Goal: Task Accomplishment & Management: Manage account settings

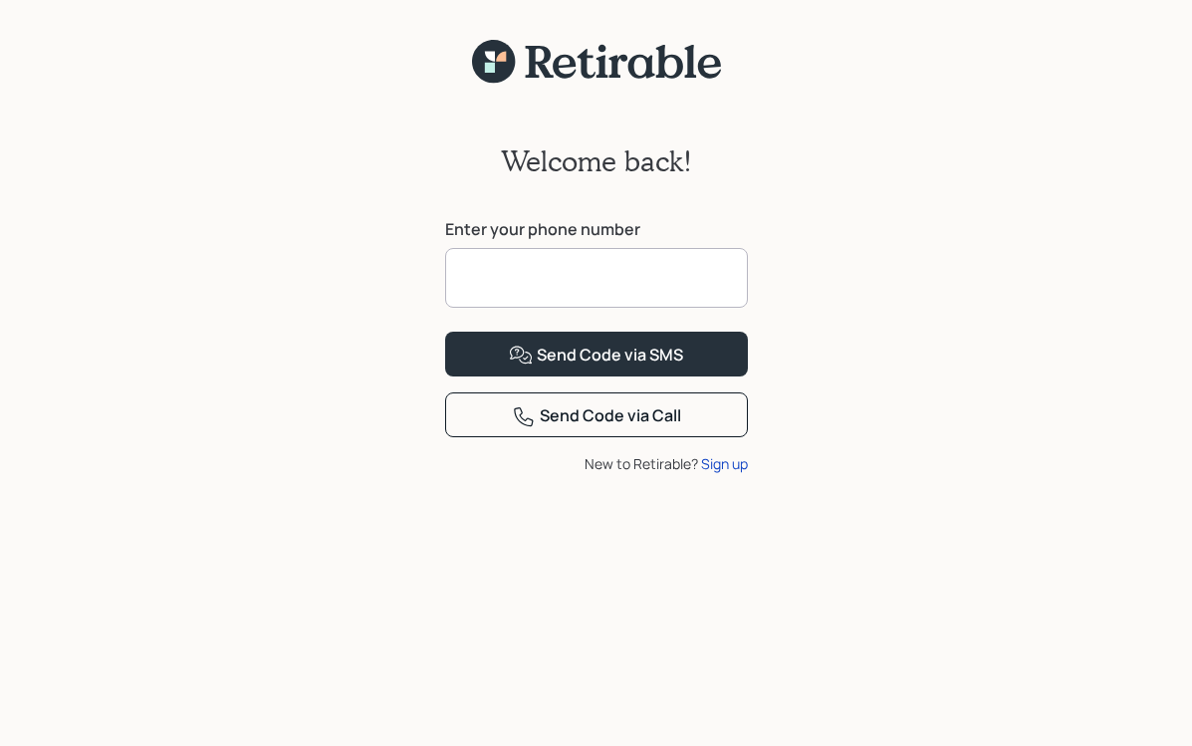
click at [483, 271] on input at bounding box center [596, 278] width 303 height 60
type input "**********"
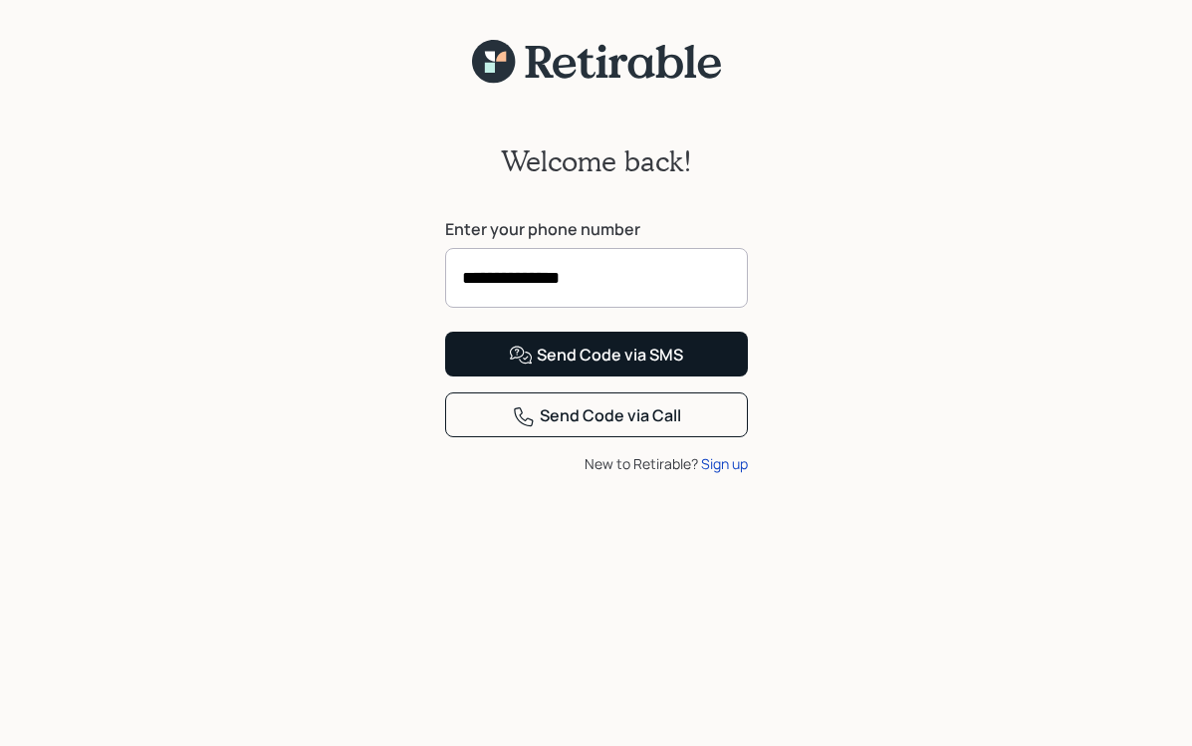
click at [608, 368] on div "Send Code via SMS" at bounding box center [596, 356] width 174 height 24
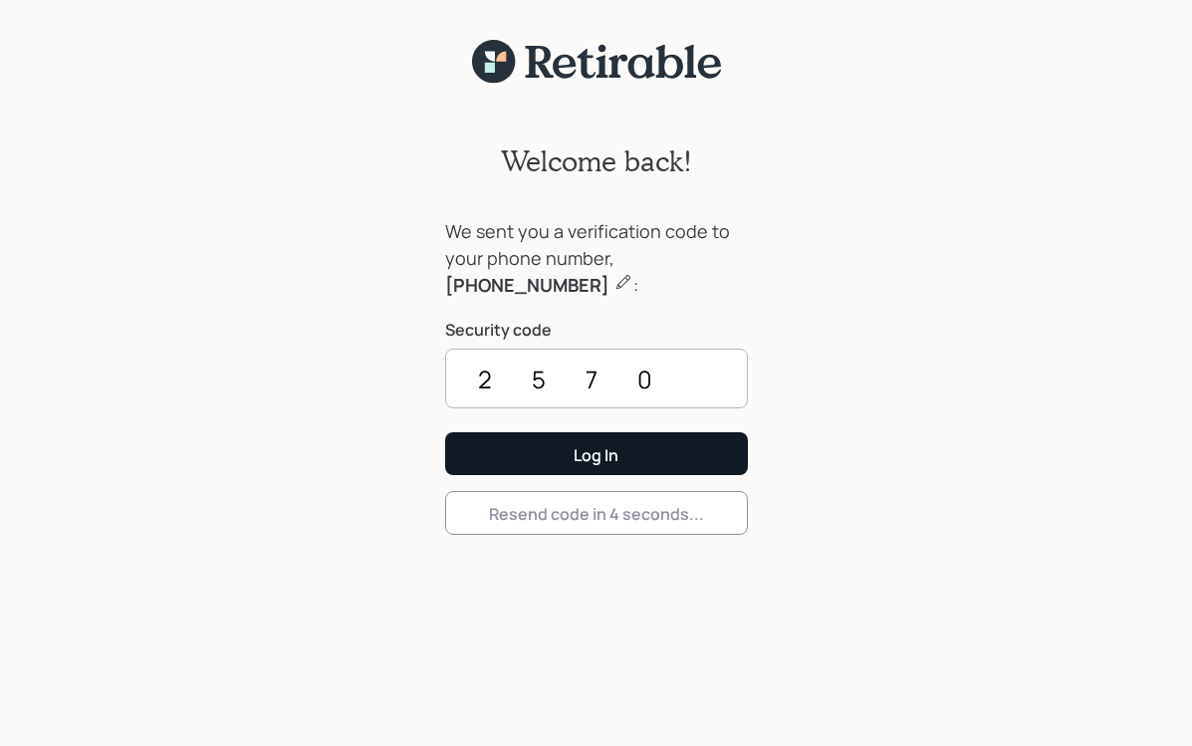
type input "2570"
click at [596, 453] on button "Log In" at bounding box center [596, 453] width 303 height 43
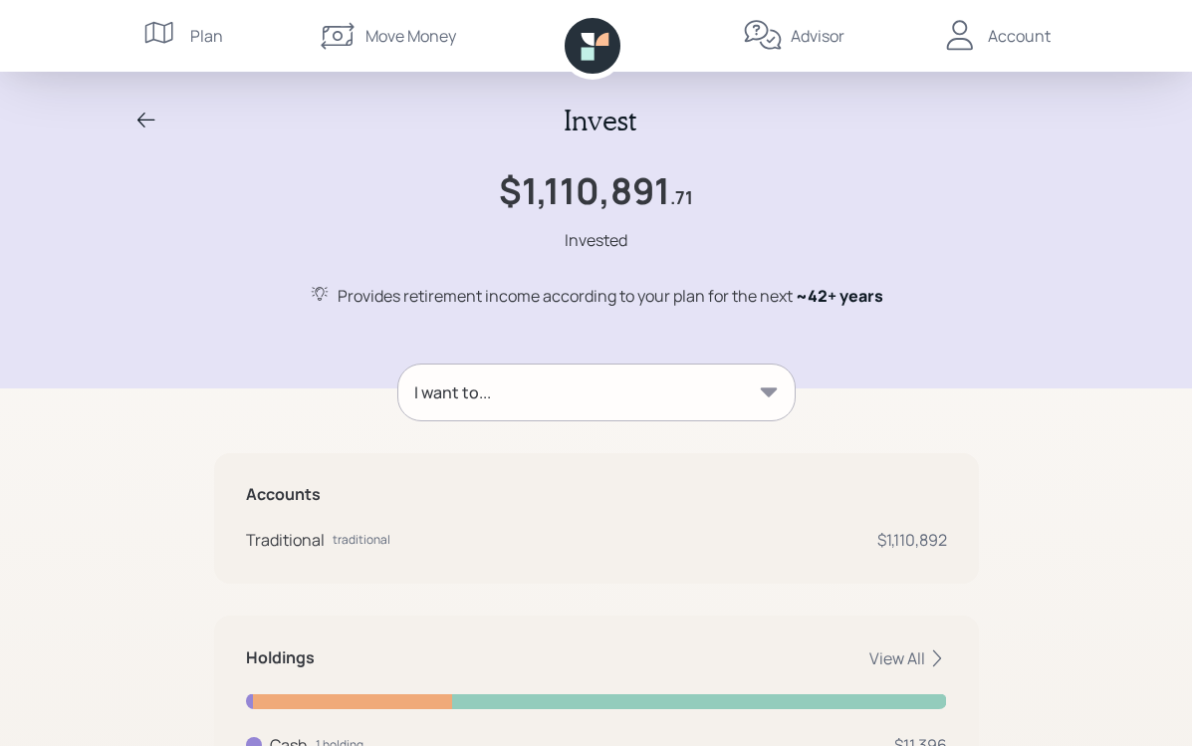
click at [1018, 36] on div "Account" at bounding box center [1019, 36] width 63 height 24
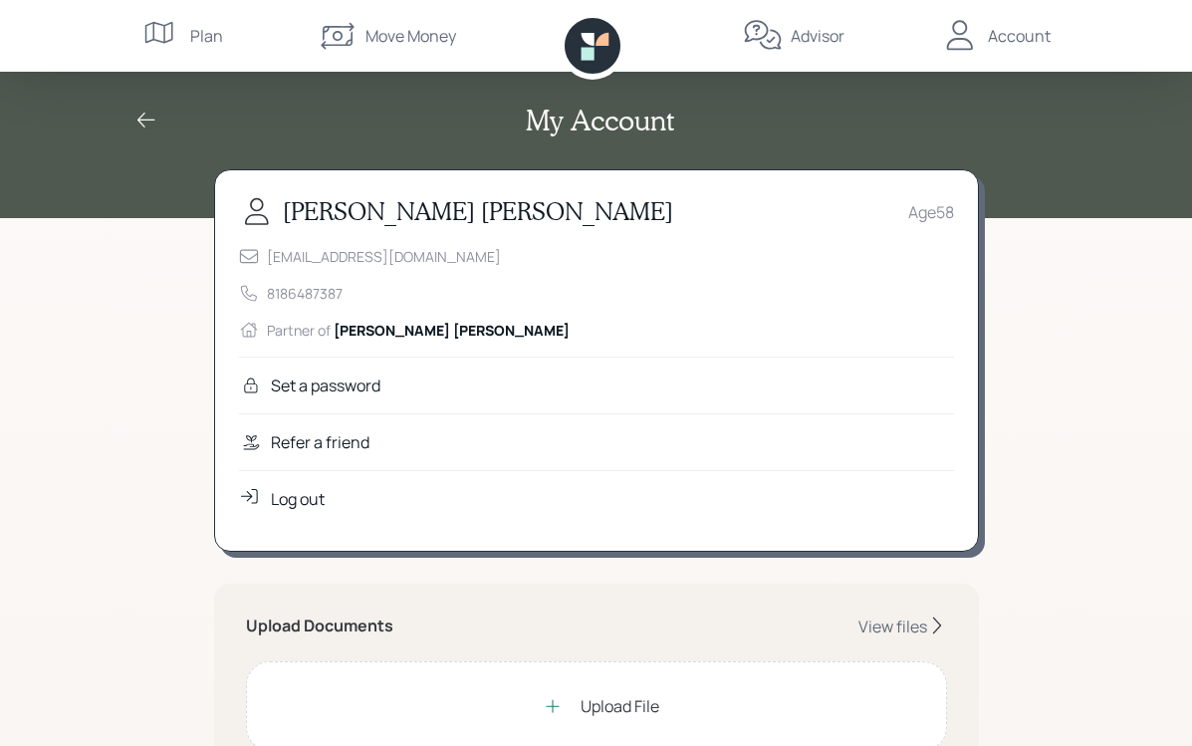
click at [312, 505] on div "Log out" at bounding box center [298, 499] width 54 height 24
